Goal: Information Seeking & Learning: Learn about a topic

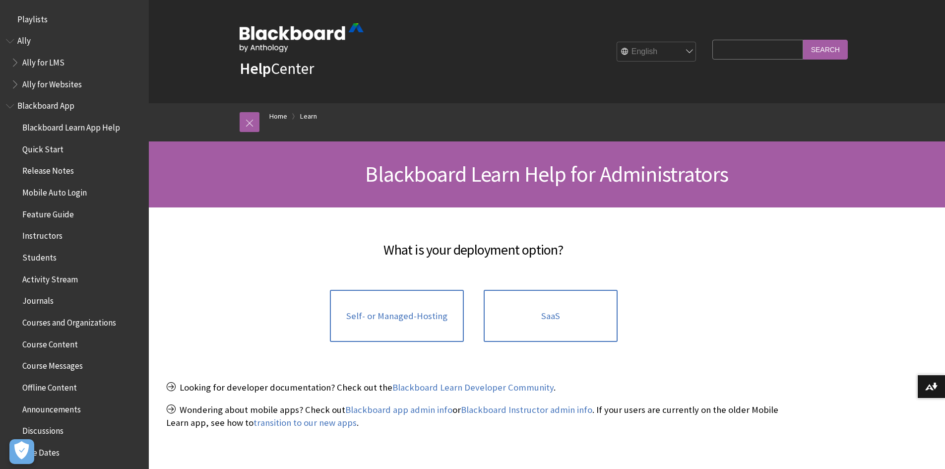
scroll to position [933, 0]
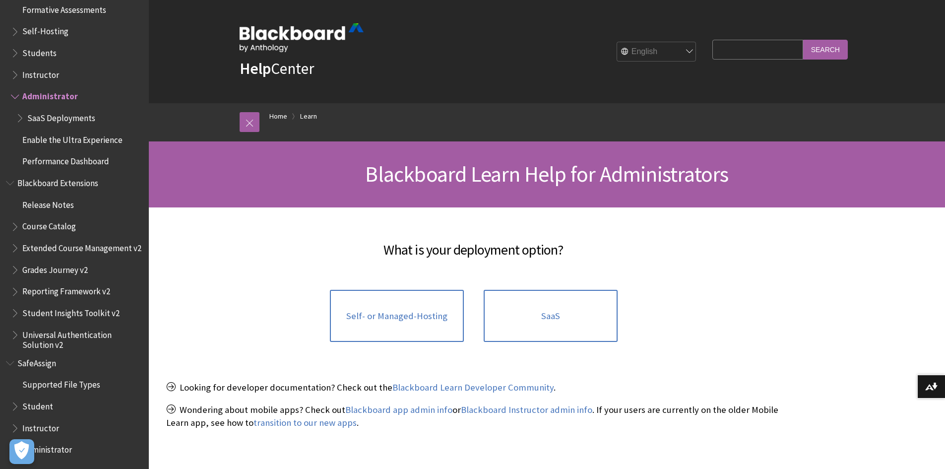
click at [721, 50] on input "Search Query" at bounding box center [757, 49] width 90 height 19
type input "ش"
click at [581, 318] on link "SaaS" at bounding box center [551, 316] width 134 height 53
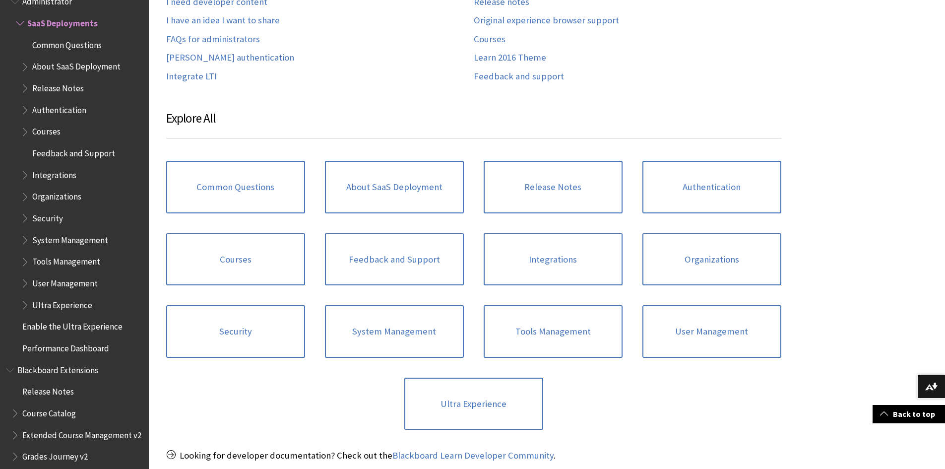
scroll to position [347, 0]
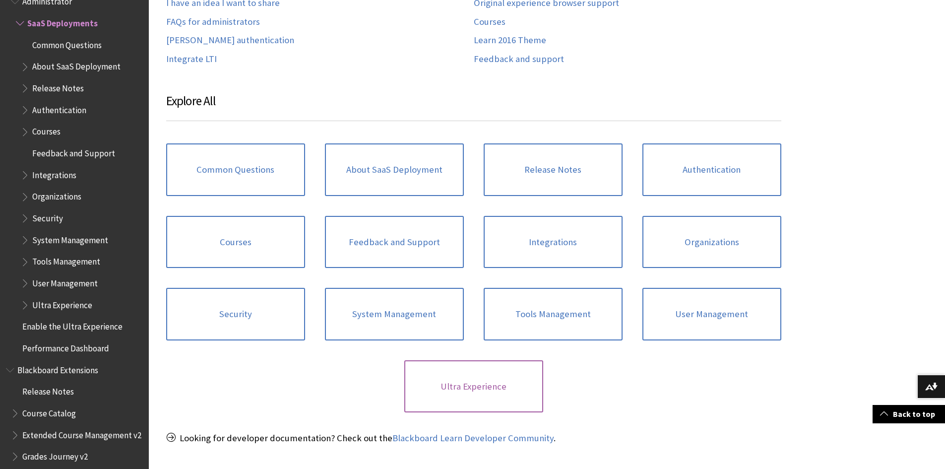
click at [487, 382] on link "Ultra Experience" at bounding box center [473, 386] width 139 height 53
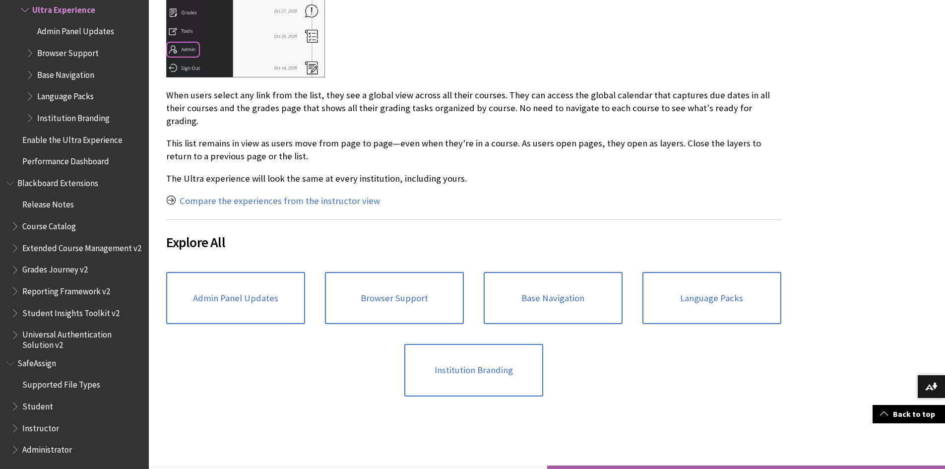
scroll to position [843, 0]
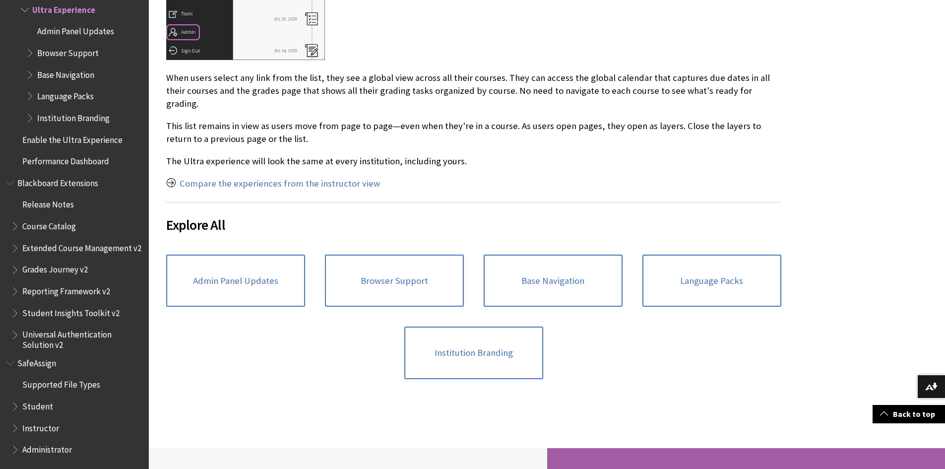
click at [14, 451] on span "Book outline for Blackboard SafeAssign" at bounding box center [16, 447] width 10 height 12
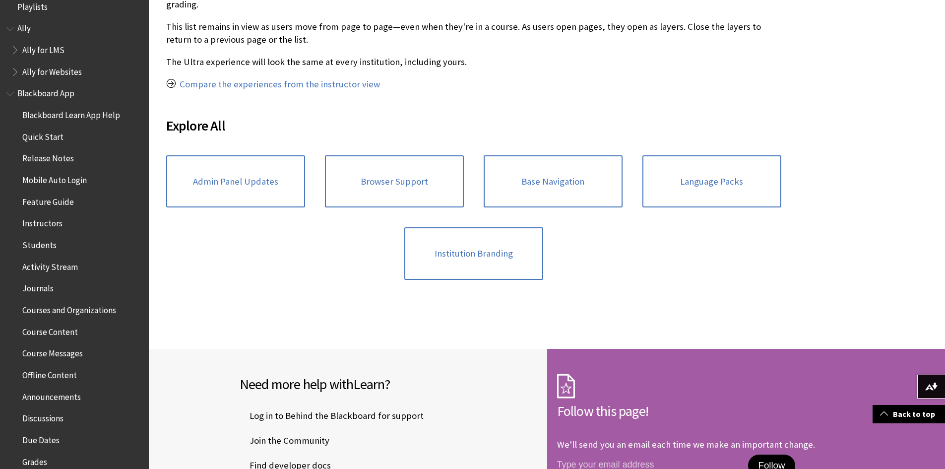
scroll to position [0, 0]
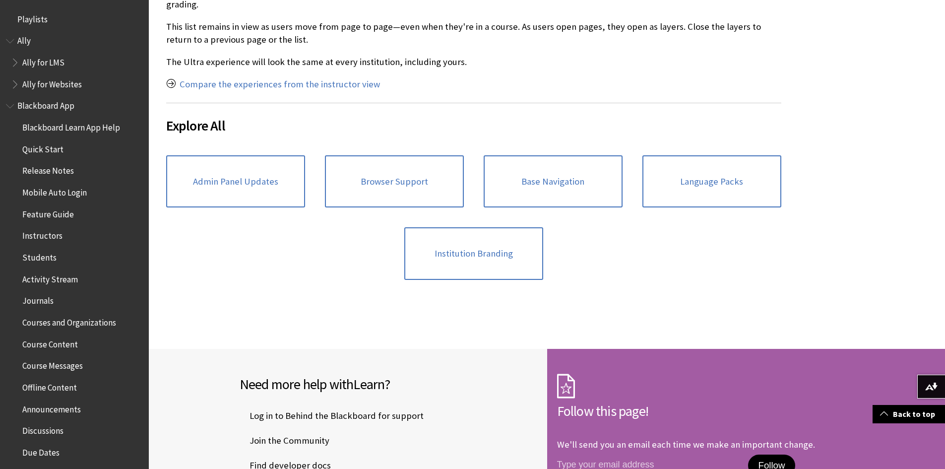
click at [7, 39] on span "Book outline for Anthology Ally Help" at bounding box center [11, 39] width 10 height 12
click at [12, 58] on span "Book outline for Blackboard App Help" at bounding box center [11, 60] width 10 height 12
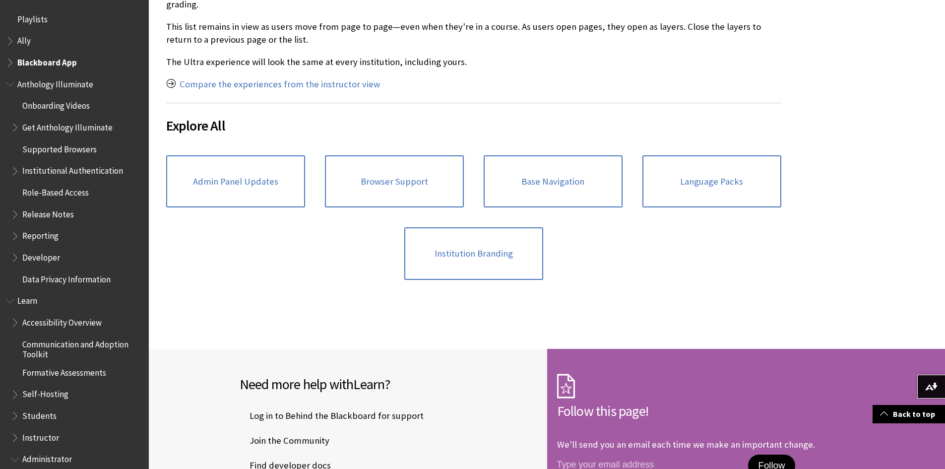
click at [8, 84] on span "Book outline for Anthology Illuminate" at bounding box center [11, 82] width 10 height 12
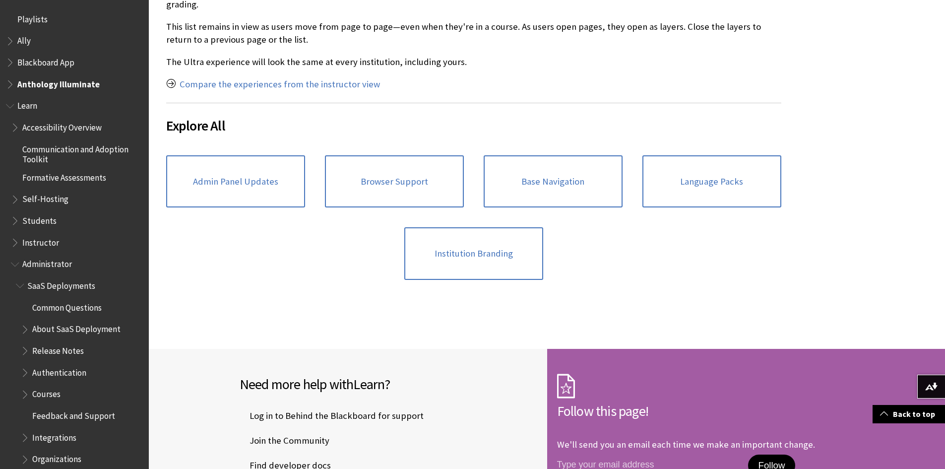
click at [8, 107] on span "Book outline for Blackboard Learn Help" at bounding box center [11, 104] width 10 height 12
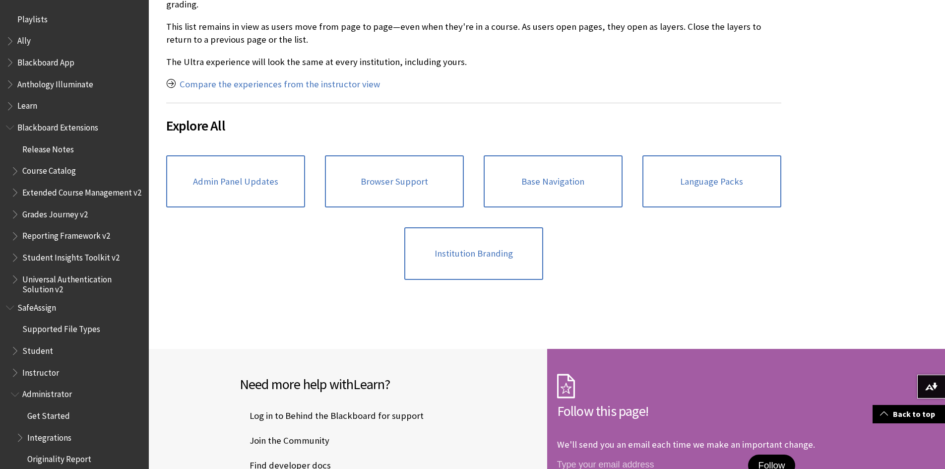
click at [10, 125] on span "Book outline for Blackboard Extensions" at bounding box center [11, 125] width 10 height 12
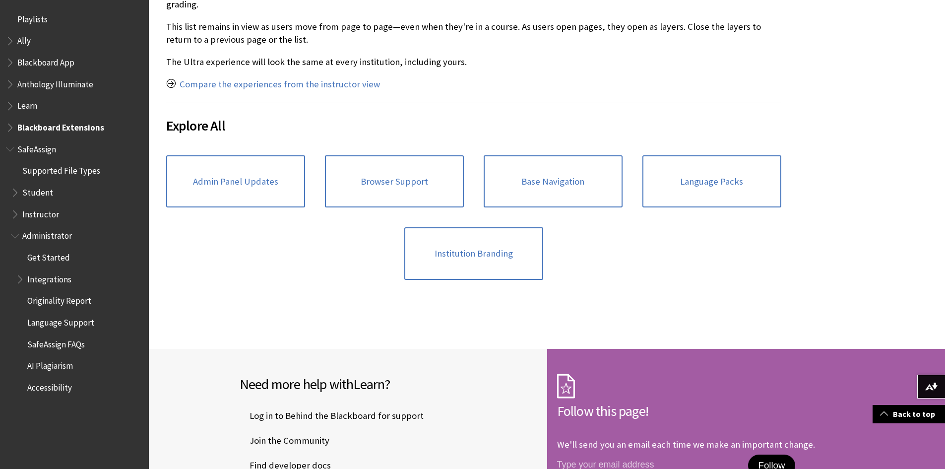
click at [9, 147] on span "Book outline for Blackboard SafeAssign" at bounding box center [11, 147] width 10 height 12
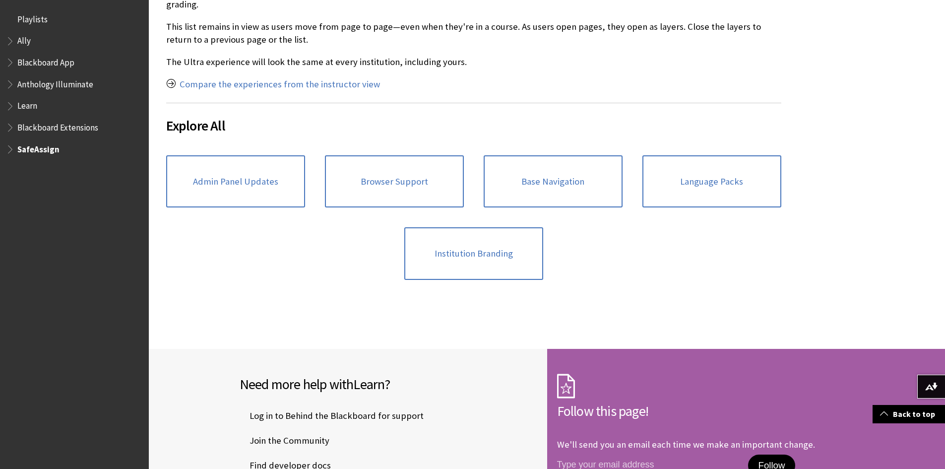
click at [7, 43] on span "Book outline for Anthology Ally Help" at bounding box center [11, 39] width 10 height 12
click at [15, 63] on span "Book outline for Anthology Ally Help" at bounding box center [16, 60] width 10 height 12
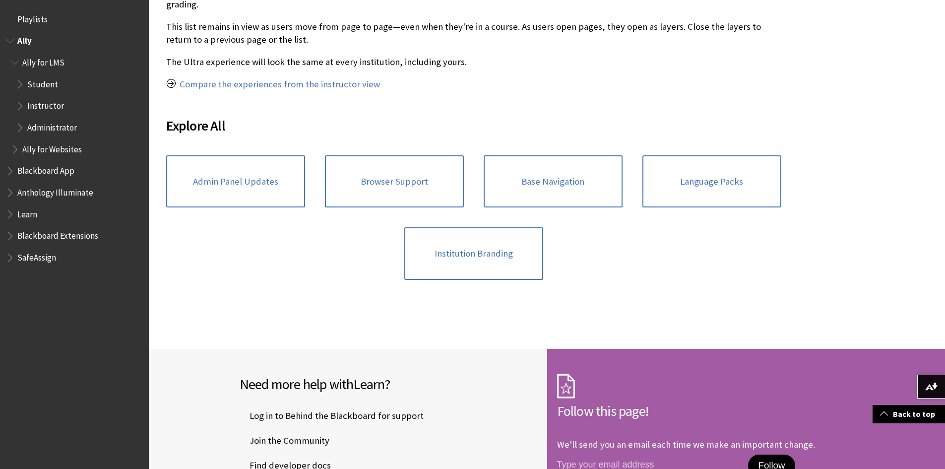
click at [19, 128] on span "Book outline for Anthology Ally Help" at bounding box center [21, 125] width 10 height 12
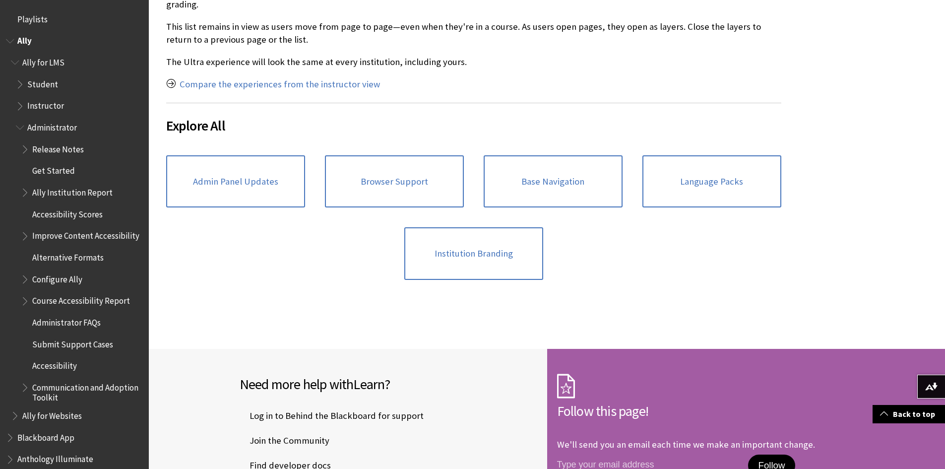
click at [24, 283] on span "Book outline for Anthology Ally Help" at bounding box center [26, 277] width 10 height 12
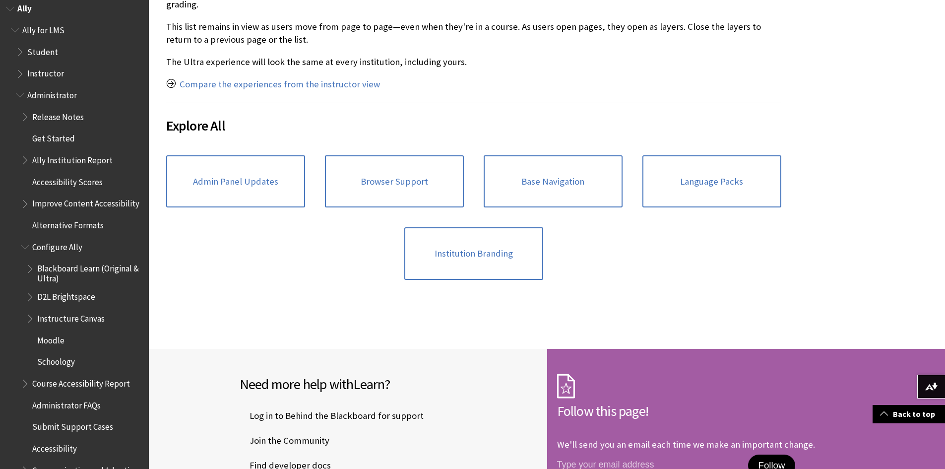
scroll to position [50, 0]
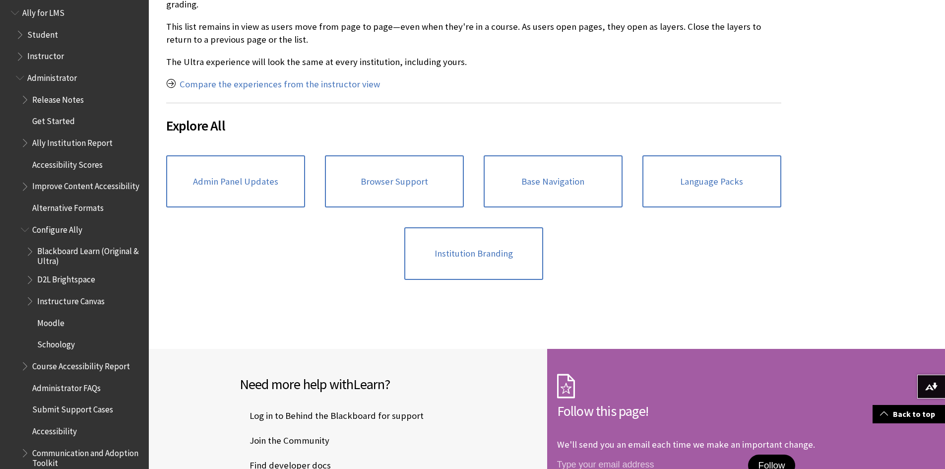
click at [62, 256] on span "Blackboard Learn (Original & Ultra)" at bounding box center [89, 254] width 105 height 23
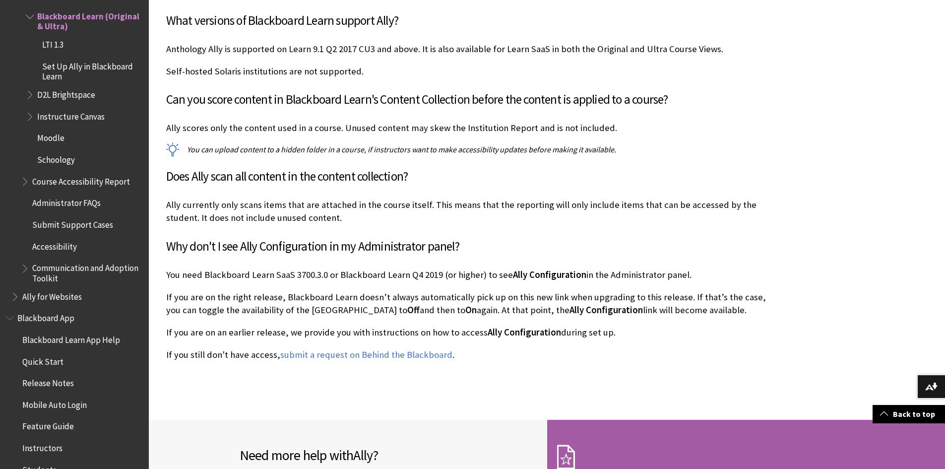
scroll to position [4216, 0]
